Goal: Use online tool/utility: Utilize a website feature to perform a specific function

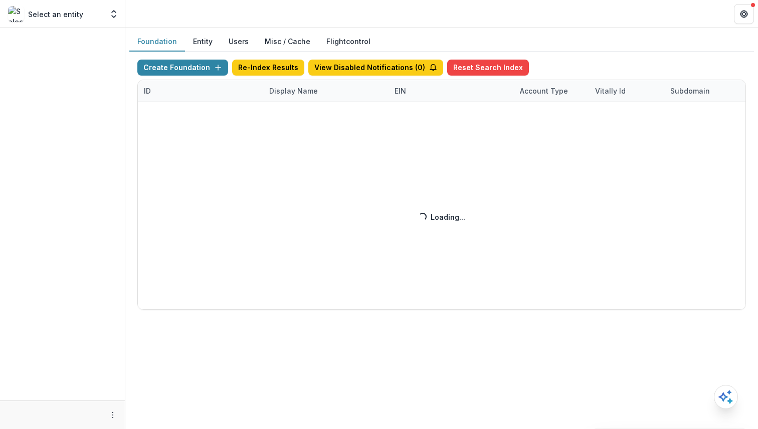
click at [295, 33] on button "Misc / Cache" at bounding box center [288, 42] width 62 height 20
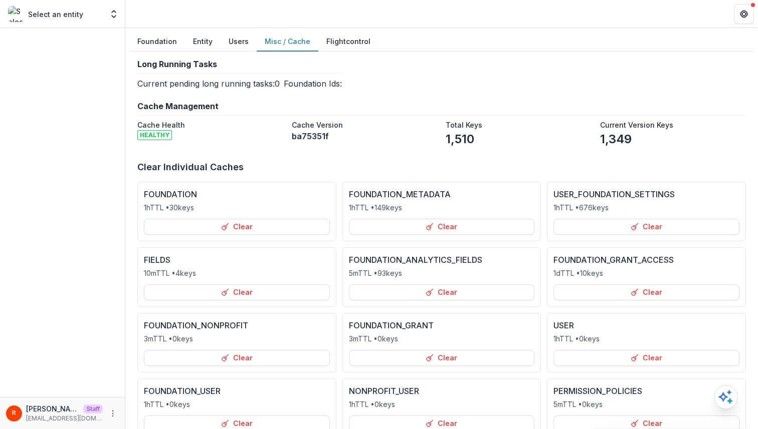
scroll to position [206, 0]
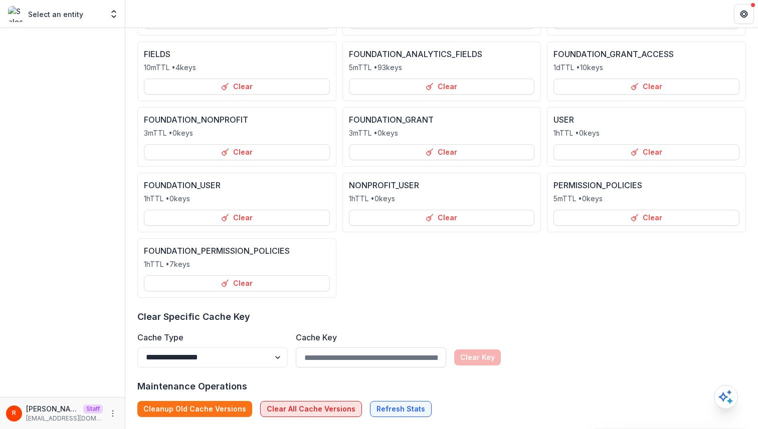
click at [312, 403] on button "Clear All Cache Versions" at bounding box center [311, 409] width 102 height 16
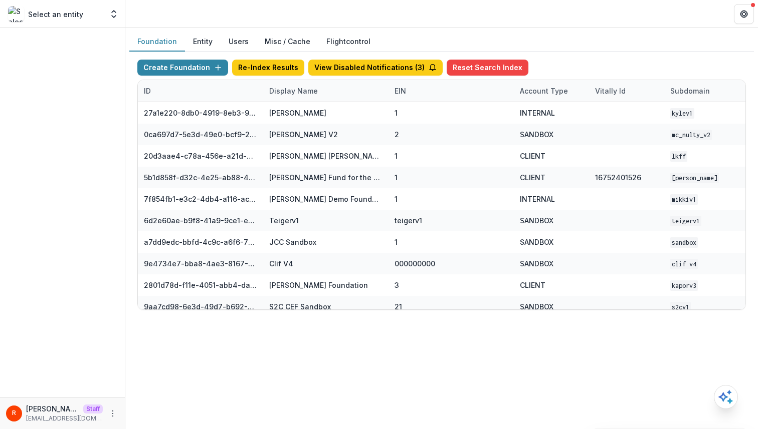
click at [290, 39] on button "Misc / Cache" at bounding box center [288, 42] width 62 height 20
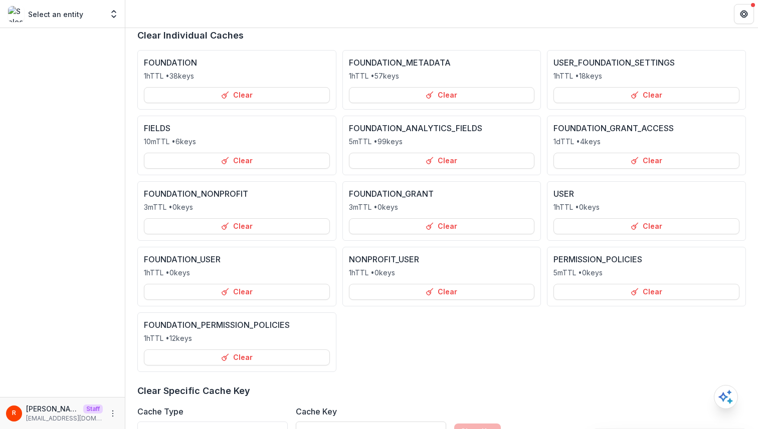
scroll to position [206, 0]
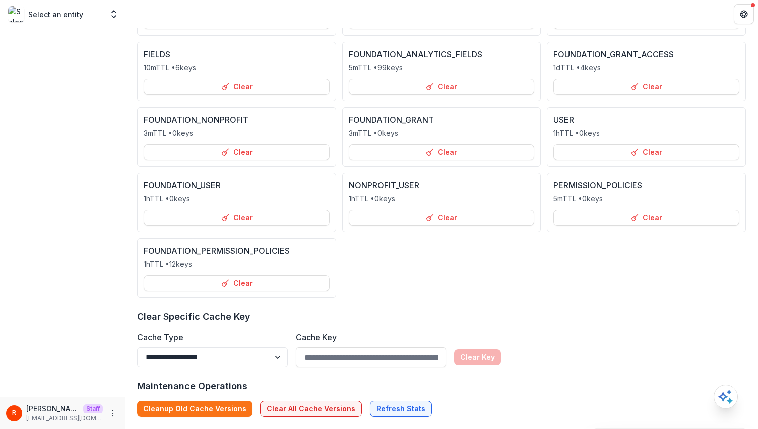
click at [303, 401] on div "Maintenance Operations Cleanup Old Cache Versions Clear All Cache Versions Refr…" at bounding box center [441, 399] width 608 height 38
click at [302, 404] on button "Clear All Cache Versions" at bounding box center [311, 409] width 102 height 16
